Goal: Task Accomplishment & Management: Complete application form

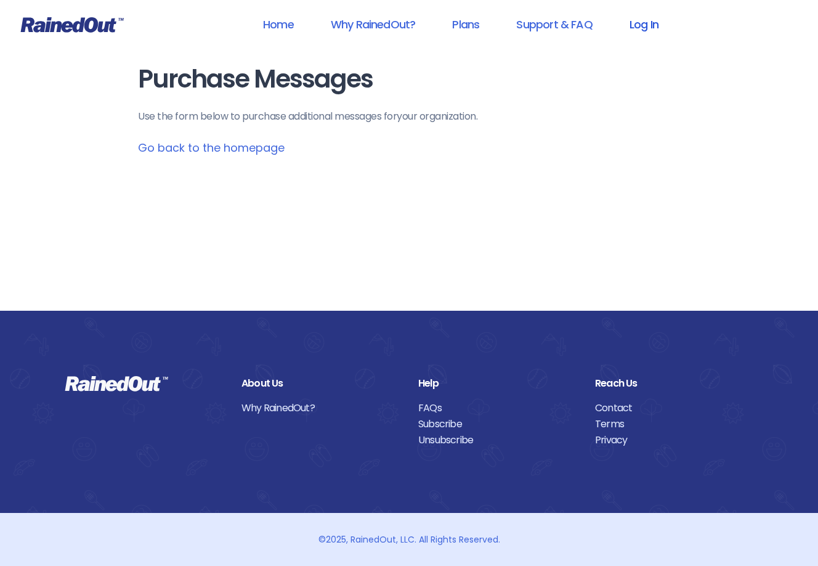
click at [632, 30] on link "Log In" at bounding box center [644, 24] width 61 height 28
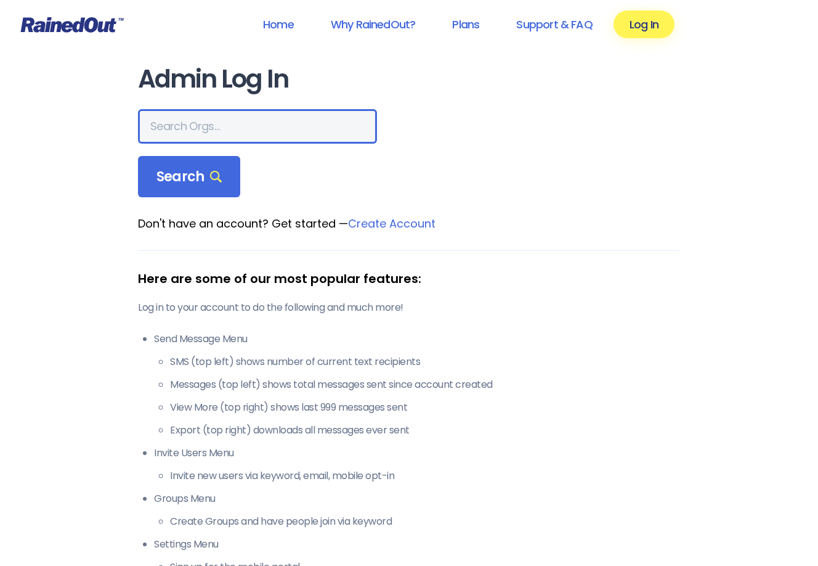
click at [222, 132] on input "text" at bounding box center [257, 126] width 239 height 35
type input "windward"
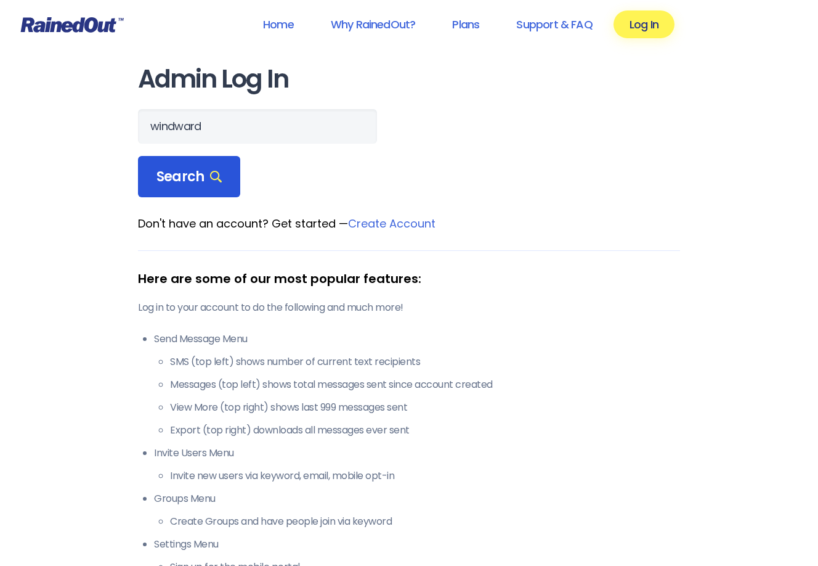
click at [189, 173] on span "Search" at bounding box center [188, 176] width 65 height 17
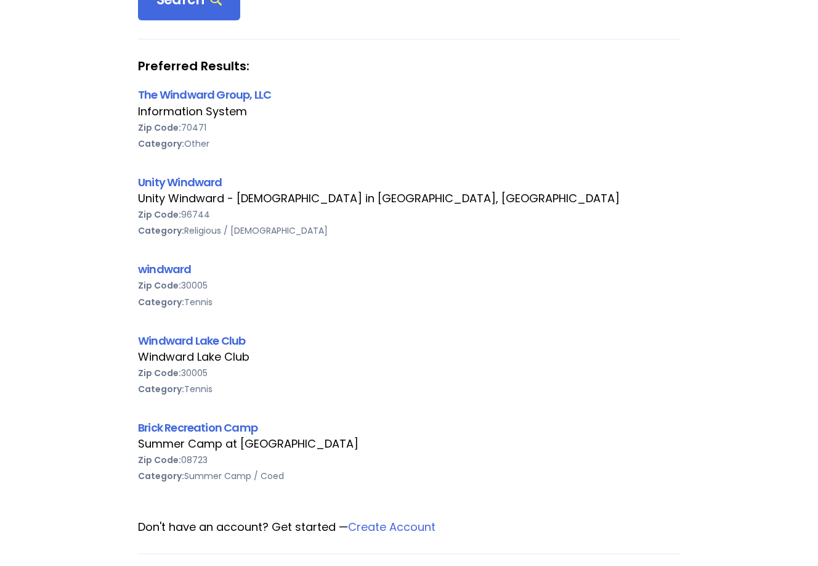
scroll to position [185, 0]
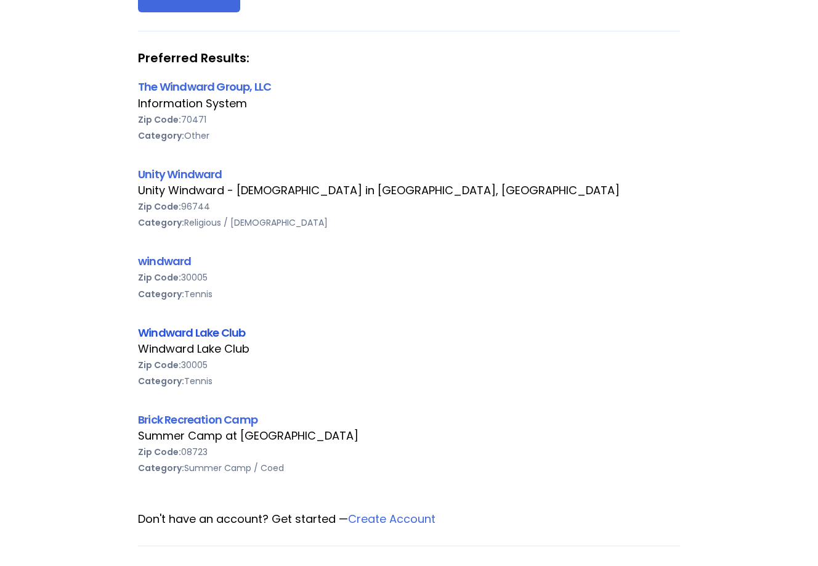
click at [205, 332] on link "Windward Lake Club" at bounding box center [191, 332] width 107 height 15
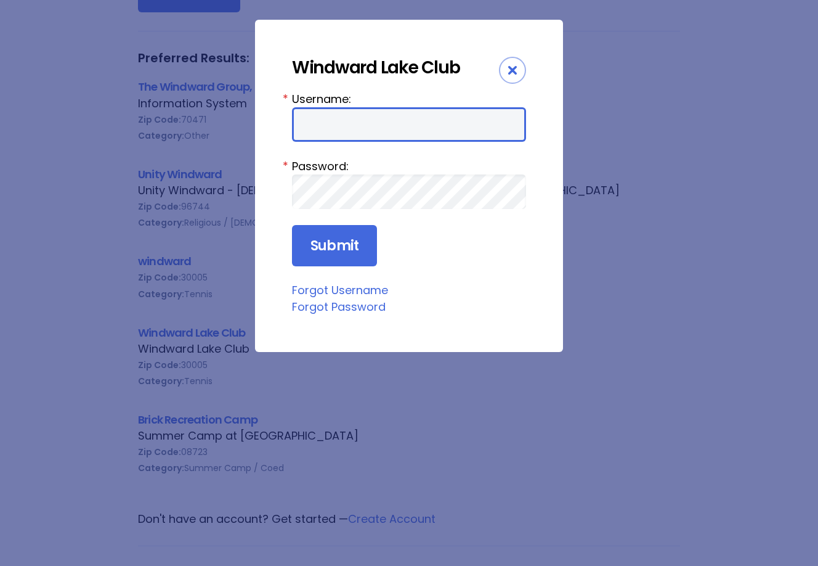
click at [336, 111] on input "Username:" at bounding box center [409, 124] width 234 height 35
type input "windward club"
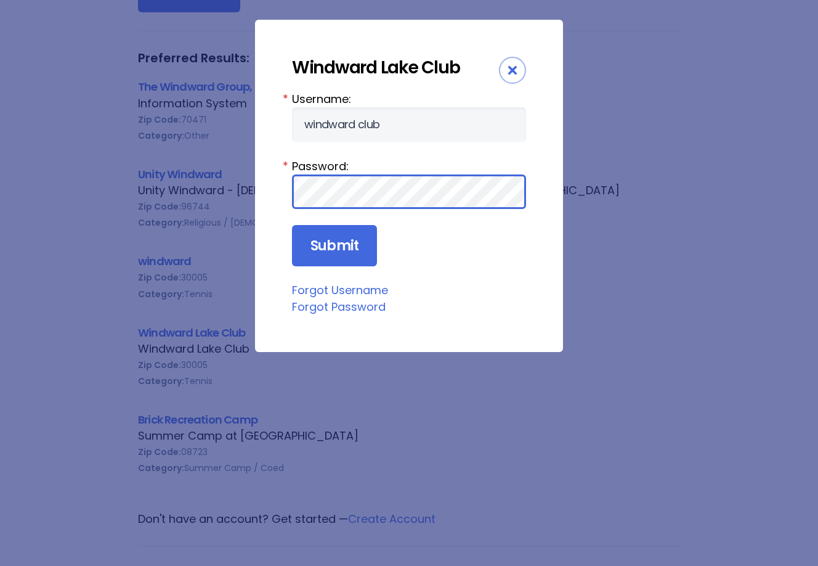
click at [292, 225] on input "Submit" at bounding box center [334, 246] width 85 height 42
